Goal: Navigation & Orientation: Understand site structure

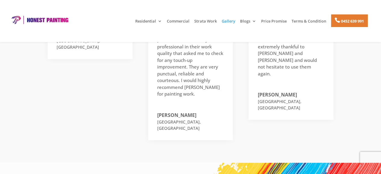
scroll to position [693, 0]
click at [28, 21] on img at bounding box center [39, 19] width 61 height 9
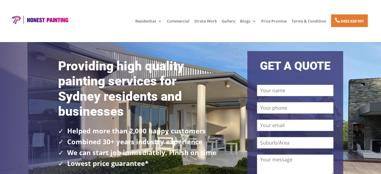
click at [188, 21] on li "Commercial" at bounding box center [178, 24] width 26 height 14
click at [275, 20] on link "Price Promise" at bounding box center [274, 24] width 26 height 10
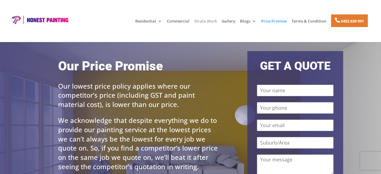
click at [209, 22] on link "Strata Work" at bounding box center [205, 24] width 23 height 10
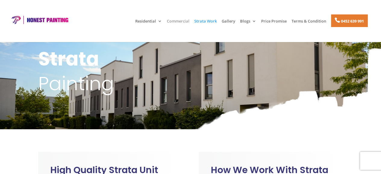
click at [177, 20] on link "Commercial" at bounding box center [178, 24] width 23 height 10
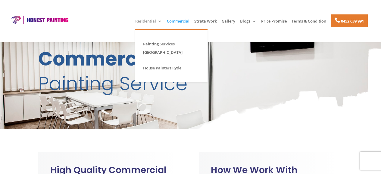
click at [143, 23] on link "Residential" at bounding box center [148, 24] width 27 height 10
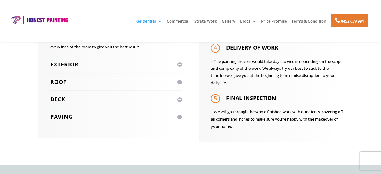
scroll to position [286, 0]
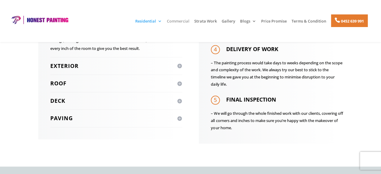
click at [181, 21] on link "Commercial" at bounding box center [178, 24] width 23 height 10
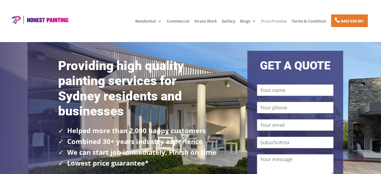
click at [266, 19] on link "Price Promise" at bounding box center [274, 24] width 26 height 10
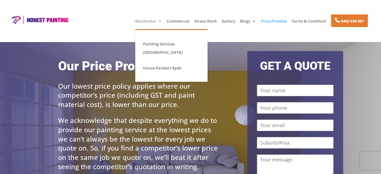
click at [150, 20] on link "Residential" at bounding box center [148, 24] width 27 height 10
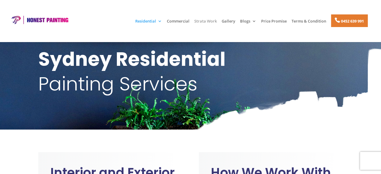
click at [208, 20] on link "Strata Work" at bounding box center [205, 24] width 23 height 10
